Goal: Navigation & Orientation: Find specific page/section

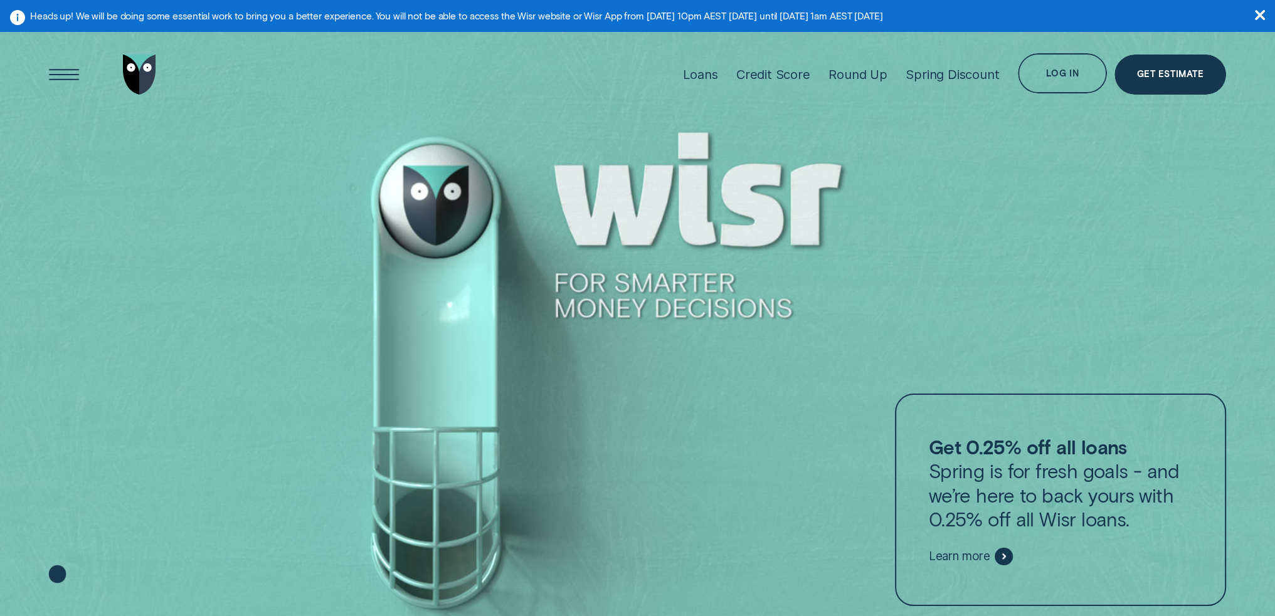
click at [1068, 75] on div "Log in" at bounding box center [1062, 75] width 33 height 8
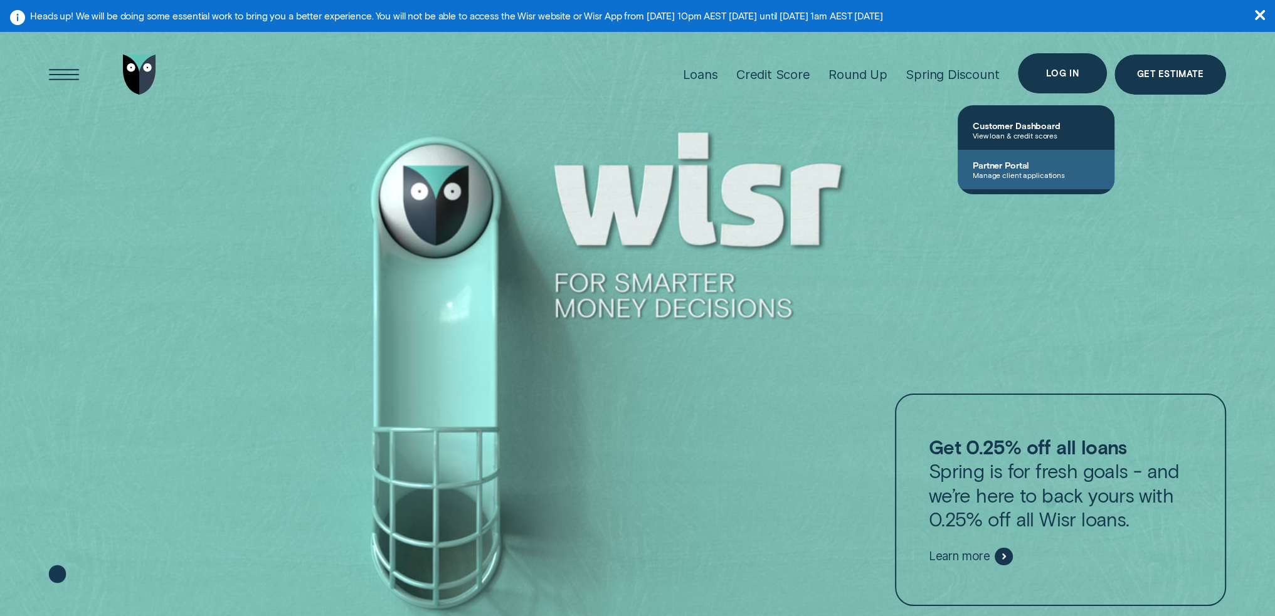
click at [1028, 170] on span "Partner Portal" at bounding box center [1035, 165] width 127 height 11
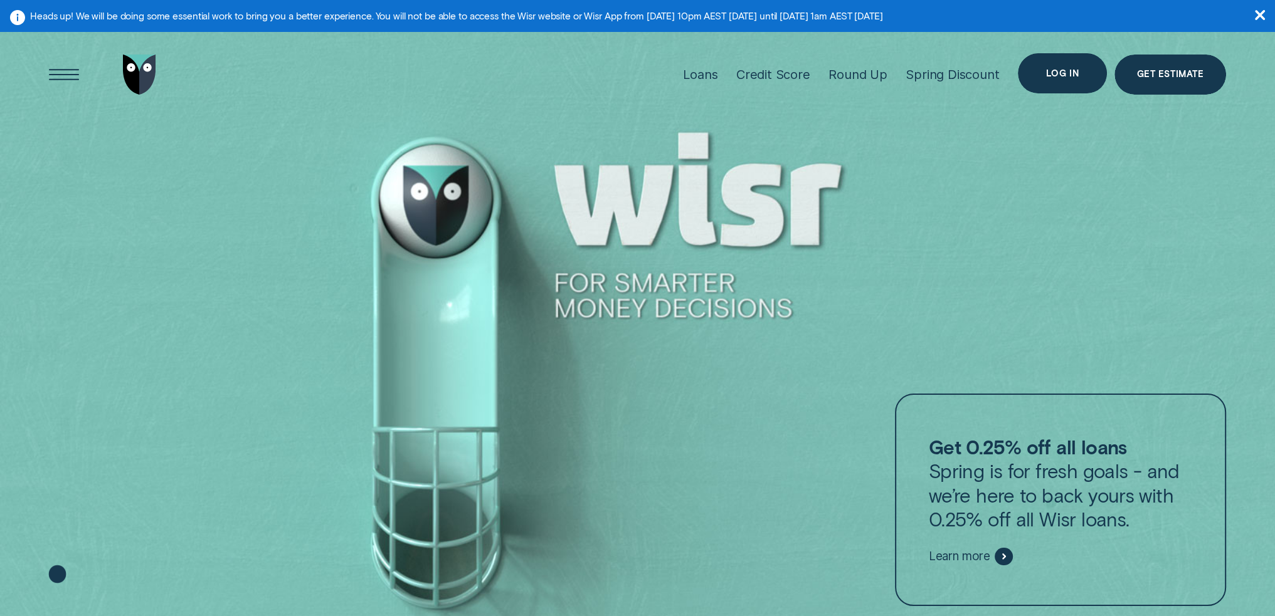
click at [1061, 70] on div "Log in" at bounding box center [1062, 74] width 33 height 8
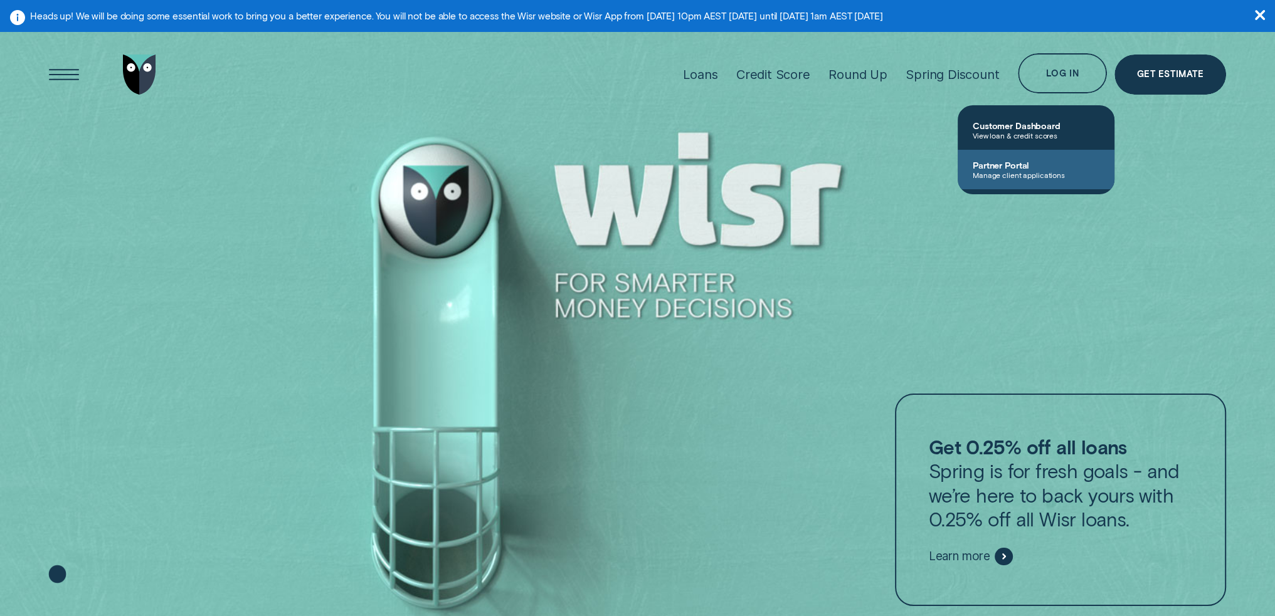
click at [1042, 172] on span "Manage client applications" at bounding box center [1035, 175] width 127 height 9
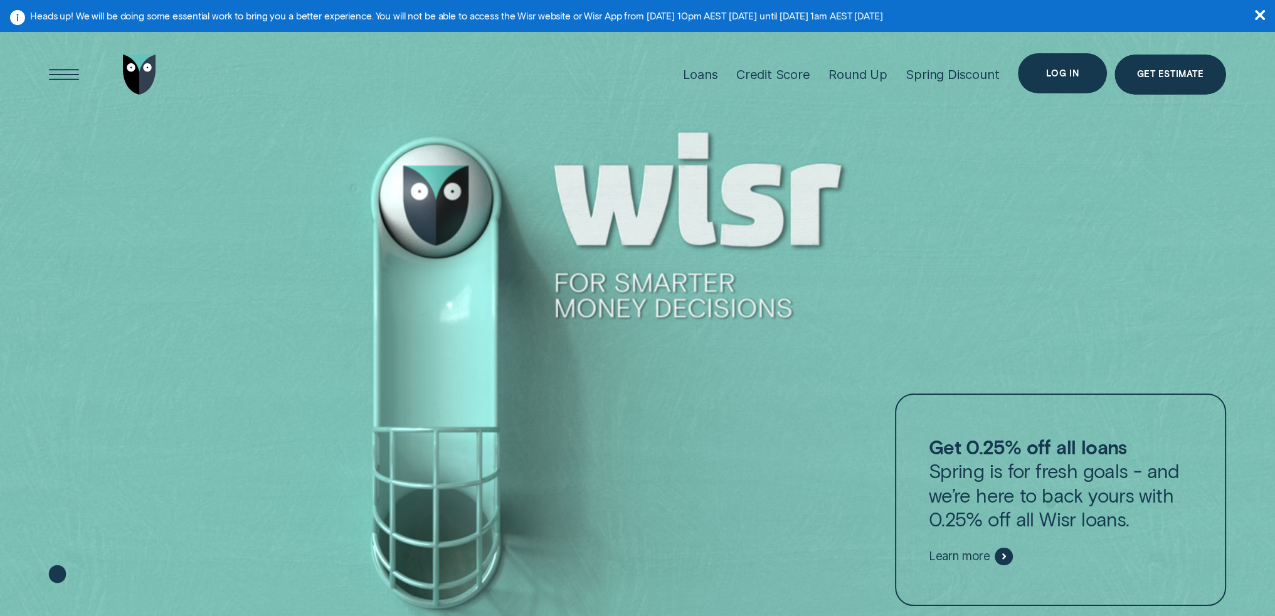
click at [1050, 58] on div "Log in" at bounding box center [1062, 73] width 89 height 40
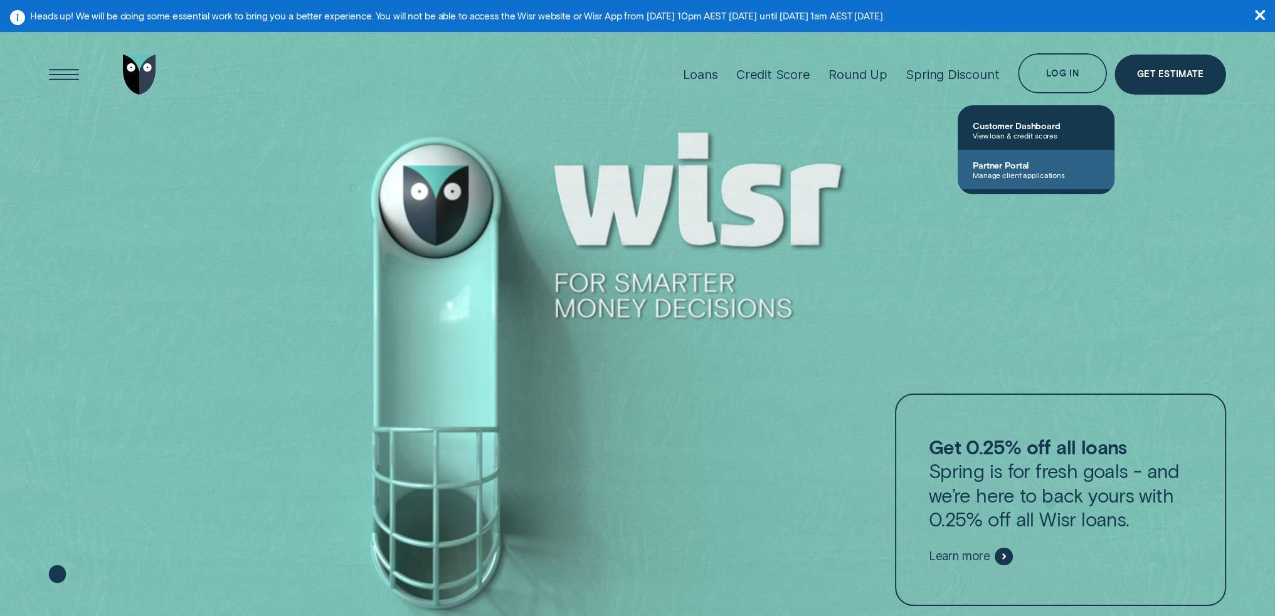
click at [1016, 175] on span "Manage client applications" at bounding box center [1035, 175] width 127 height 9
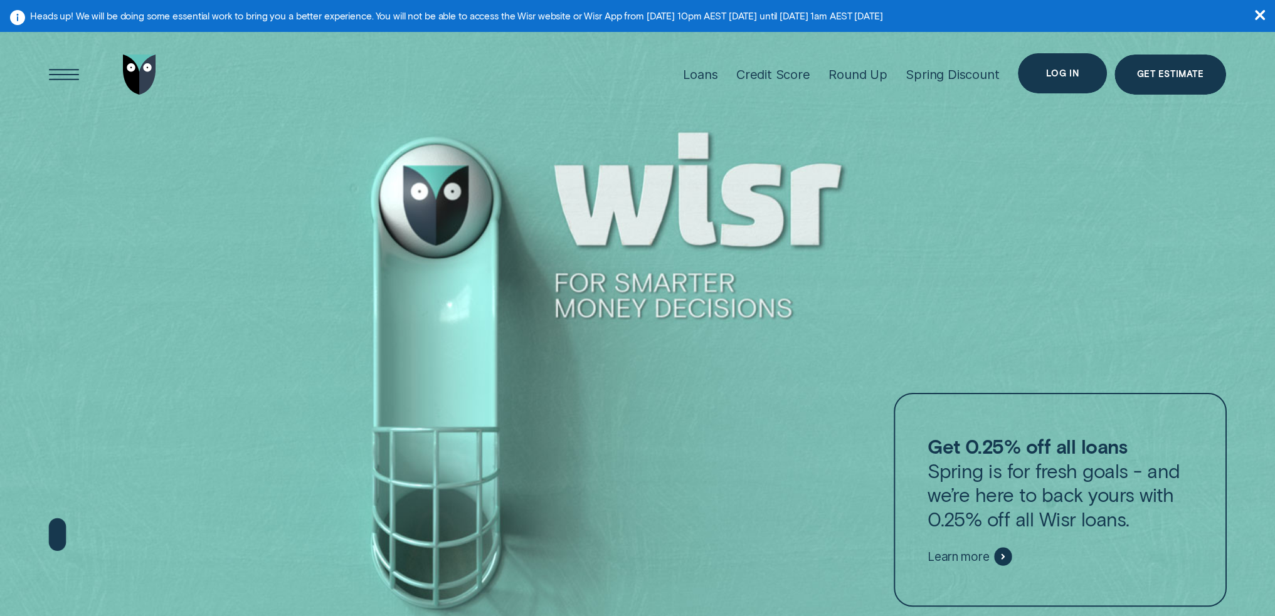
click at [1039, 71] on div "Log in" at bounding box center [1062, 73] width 89 height 40
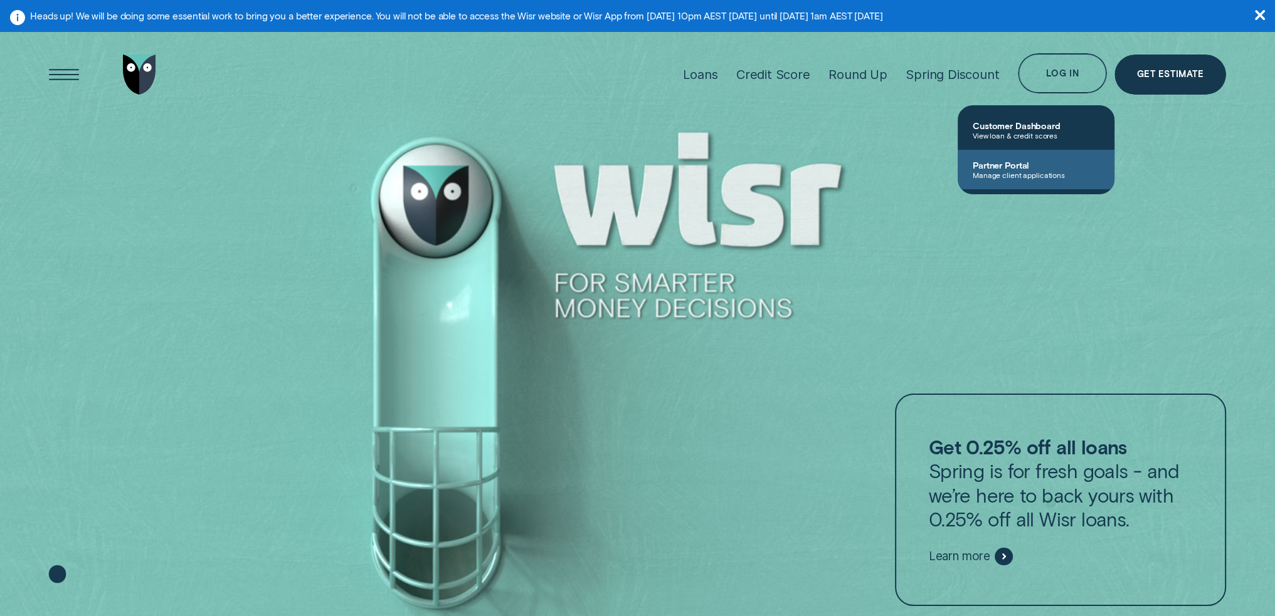
click at [1023, 170] on span "Partner Portal" at bounding box center [1035, 165] width 127 height 11
